Goal: Find contact information: Find contact information

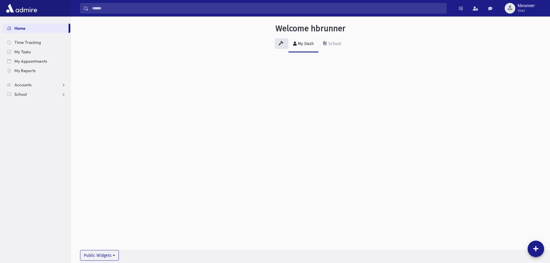
click at [185, 161] on div "Welcome hbrunner My Dash School Public Widgets" at bounding box center [311, 139] width 480 height 246
click at [116, 8] on input "Search" at bounding box center [268, 8] width 358 height 11
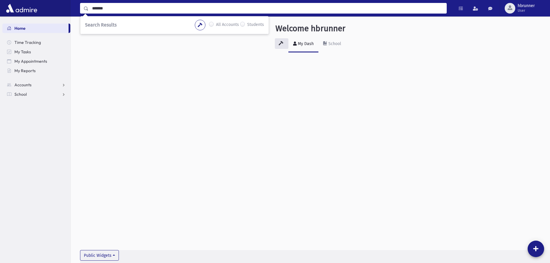
type input "*******"
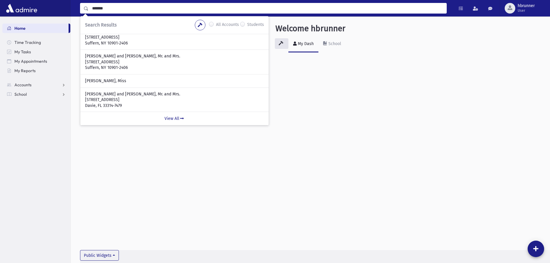
scroll to position [47, 0]
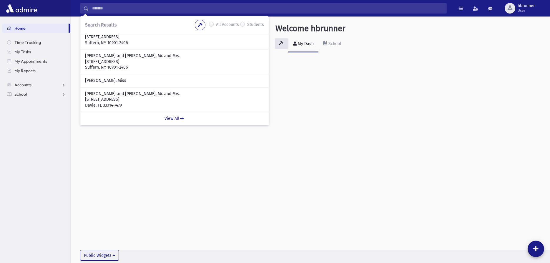
click at [36, 95] on link "School" at bounding box center [36, 94] width 68 height 9
click at [36, 102] on link "Students" at bounding box center [36, 103] width 68 height 9
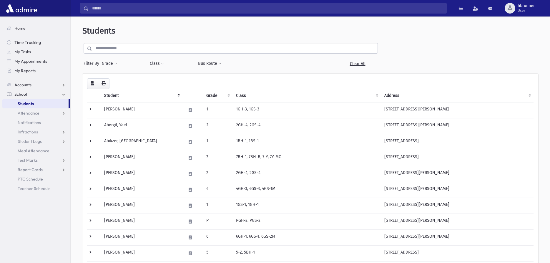
click at [170, 45] on input "text" at bounding box center [235, 48] width 286 height 11
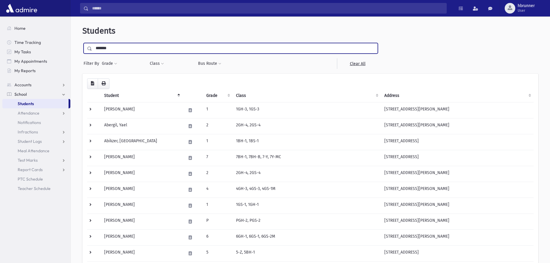
type input "*******"
click at [82, 43] on input "submit" at bounding box center [90, 47] width 16 height 8
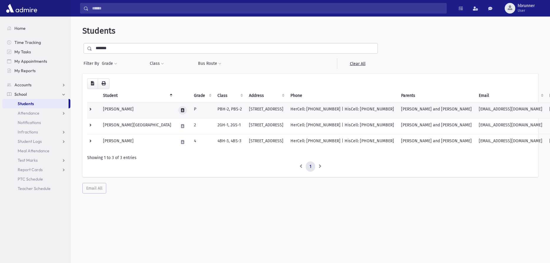
click at [181, 110] on icon at bounding box center [182, 110] width 3 height 4
click at [250, 109] on td "5847 SW 57th Way Davie, FL 33314-7479" at bounding box center [267, 110] width 42 height 16
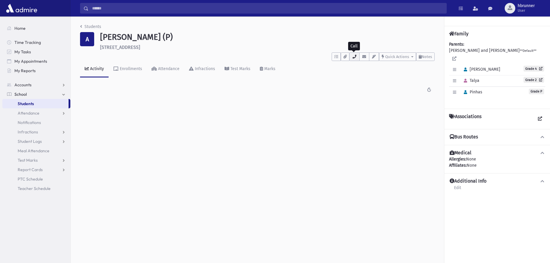
click at [352, 56] on icon "button" at bounding box center [354, 57] width 5 height 4
click at [28, 87] on span "Accounts" at bounding box center [22, 84] width 17 height 5
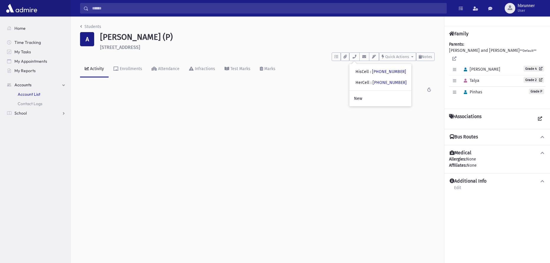
click at [32, 94] on span "Account List" at bounding box center [29, 94] width 23 height 5
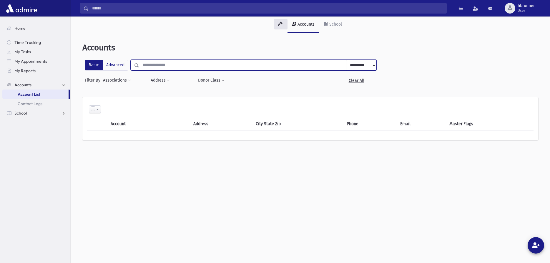
click at [148, 62] on input "text" at bounding box center [242, 65] width 207 height 11
type input "******"
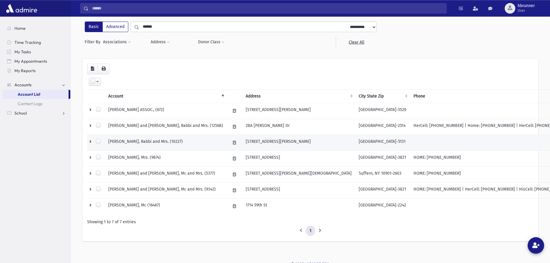
scroll to position [43, 0]
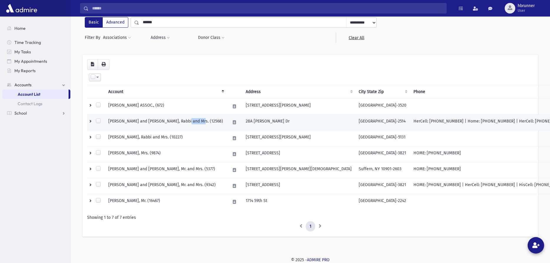
drag, startPoint x: 186, startPoint y: 116, endPoint x: 197, endPoint y: 125, distance: 14.1
click at [198, 126] on td "GELLER, Aryeh and Chana Leah, Rabbi and Mrs. (12568)" at bounding box center [166, 122] width 122 height 16
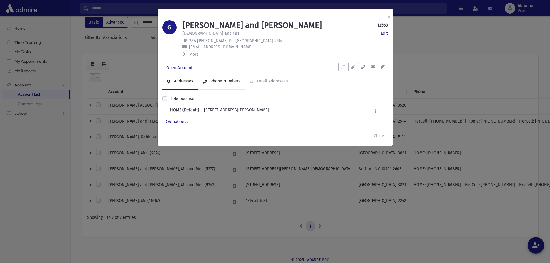
click at [231, 81] on div "Phone Numbers" at bounding box center [224, 81] width 31 height 5
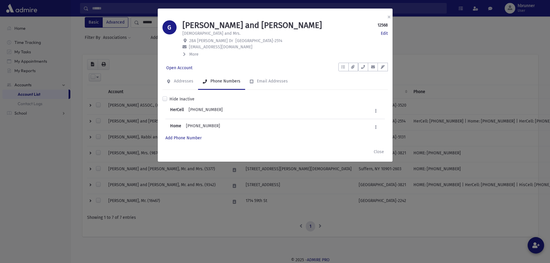
click at [475, 53] on div "× G GELLER, Aryeh and Chana Leah 12568 Edit Rabbi and Mrs. Edit 28A Youmans Dr …" at bounding box center [275, 131] width 550 height 263
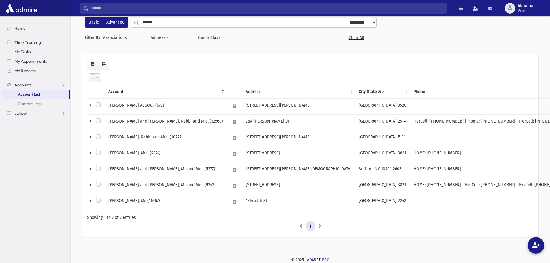
click at [112, 24] on label "Advanced" at bounding box center [115, 22] width 26 height 11
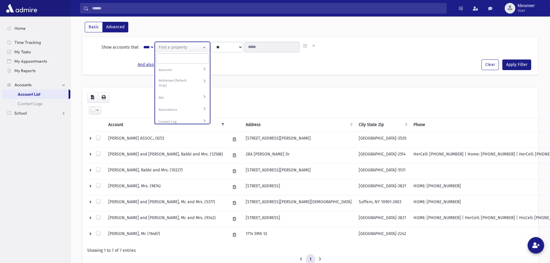
click at [190, 47] on span "Find a property" at bounding box center [182, 47] width 55 height 11
click at [190, 46] on span "Find a property" at bounding box center [182, 47] width 55 height 11
click at [84, 27] on div "**********" at bounding box center [230, 27] width 297 height 11
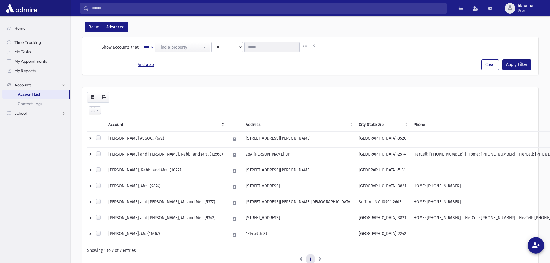
click at [89, 27] on label "Basic" at bounding box center [94, 27] width 18 height 11
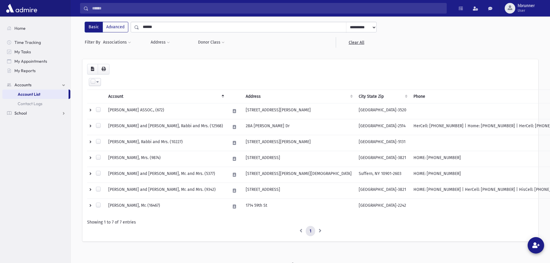
click at [32, 115] on link "School" at bounding box center [36, 112] width 68 height 9
click at [30, 100] on link "Students" at bounding box center [36, 103] width 68 height 9
